Goal: Task Accomplishment & Management: Check status

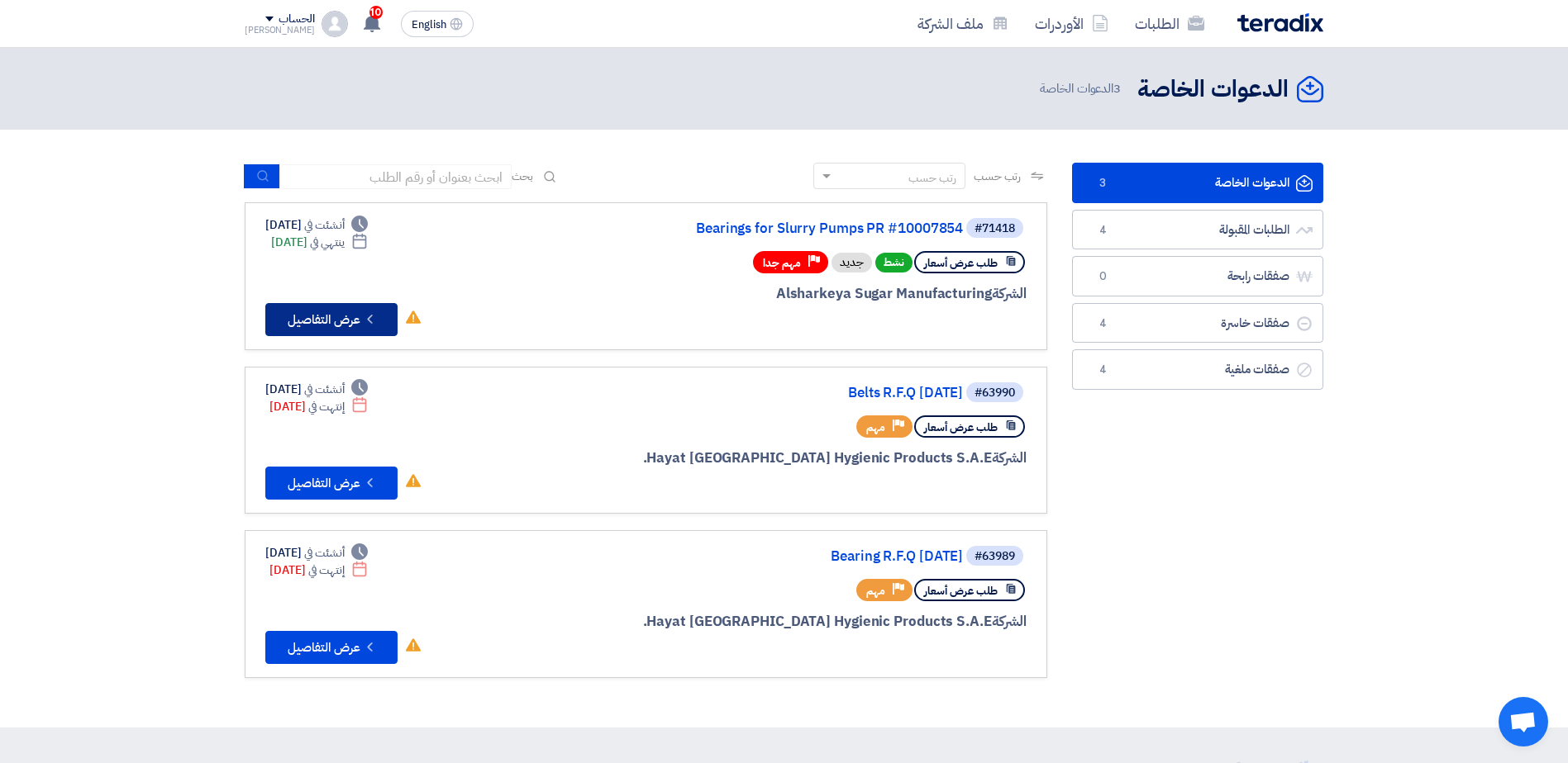
click at [319, 314] on button "Check details عرض التفاصيل" at bounding box center [330, 319] width 132 height 33
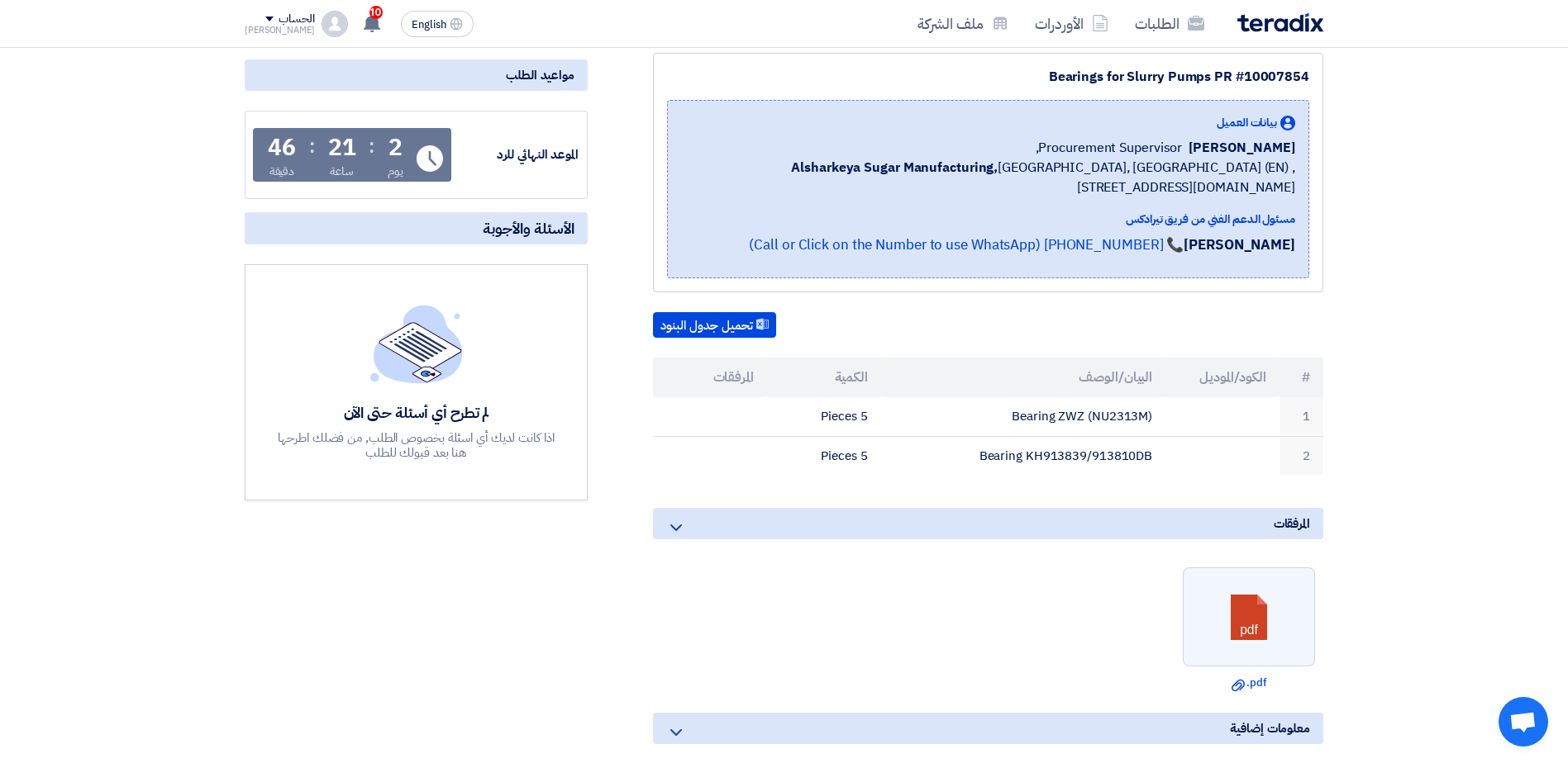
scroll to position [217, 0]
